Goal: Check status: Check status

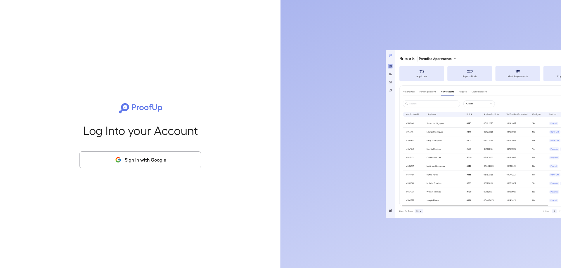
click at [103, 159] on button "Sign in with Google" at bounding box center [139, 160] width 121 height 17
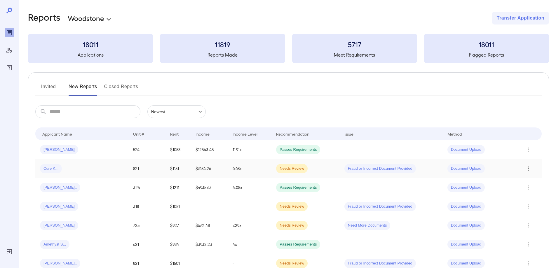
click at [527, 167] on icon "Row Actions" at bounding box center [528, 168] width 6 height 7
click at [530, 180] on li "View Application" at bounding box center [533, 180] width 46 height 9
